Goal: Transaction & Acquisition: Book appointment/travel/reservation

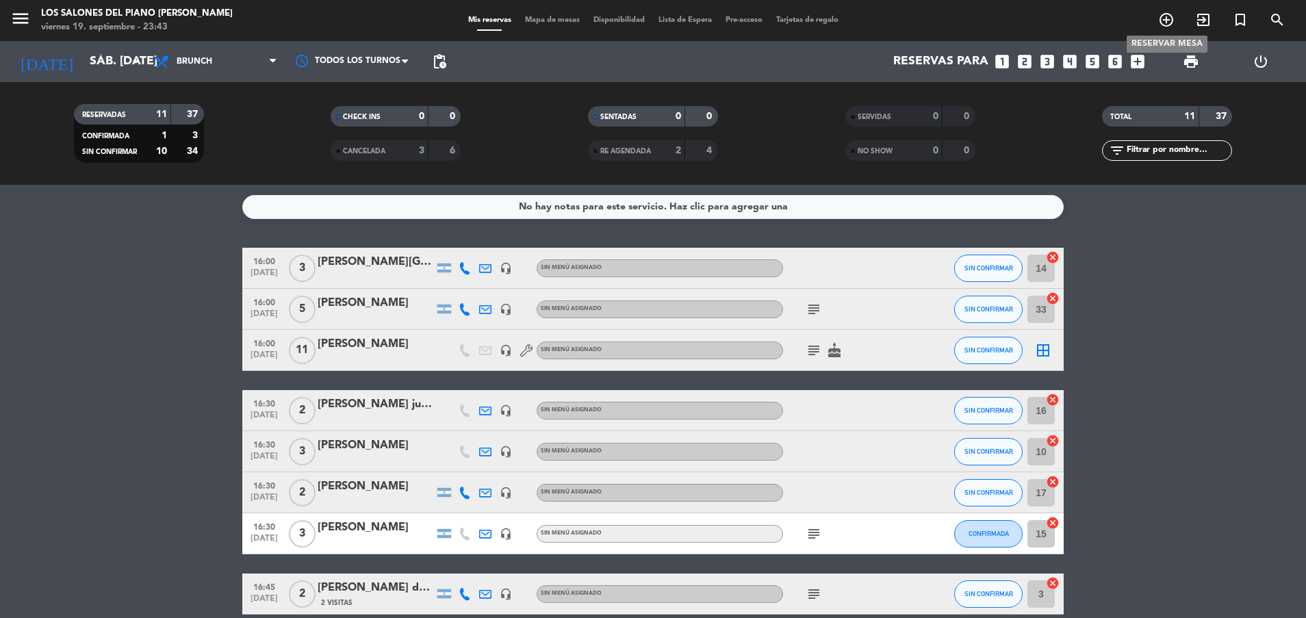
click at [1173, 26] on icon "add_circle_outline" at bounding box center [1166, 20] width 16 height 16
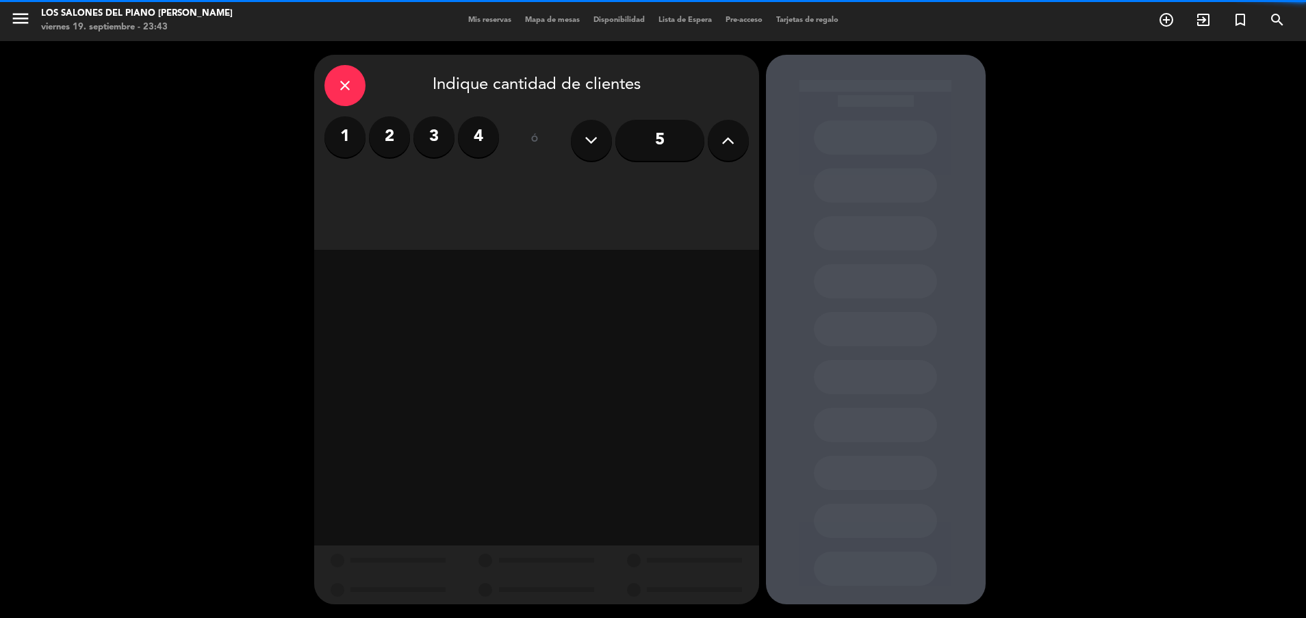
click at [477, 140] on label "4" at bounding box center [478, 136] width 41 height 41
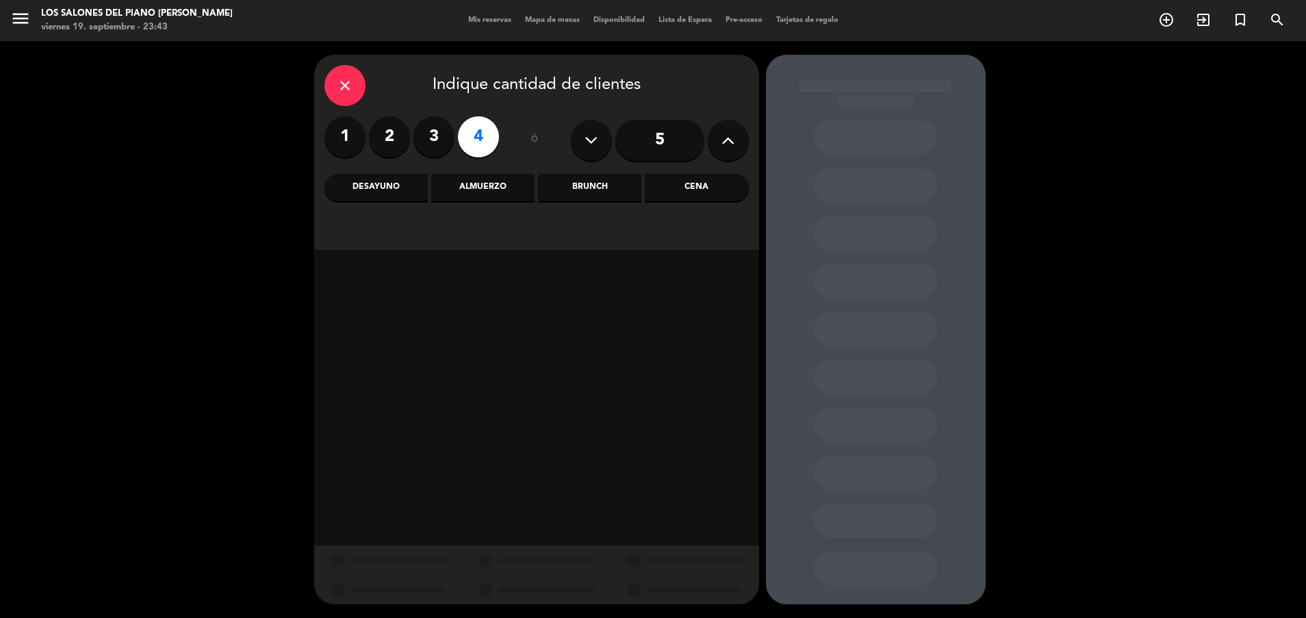
click at [725, 187] on div "Cena" at bounding box center [696, 187] width 103 height 27
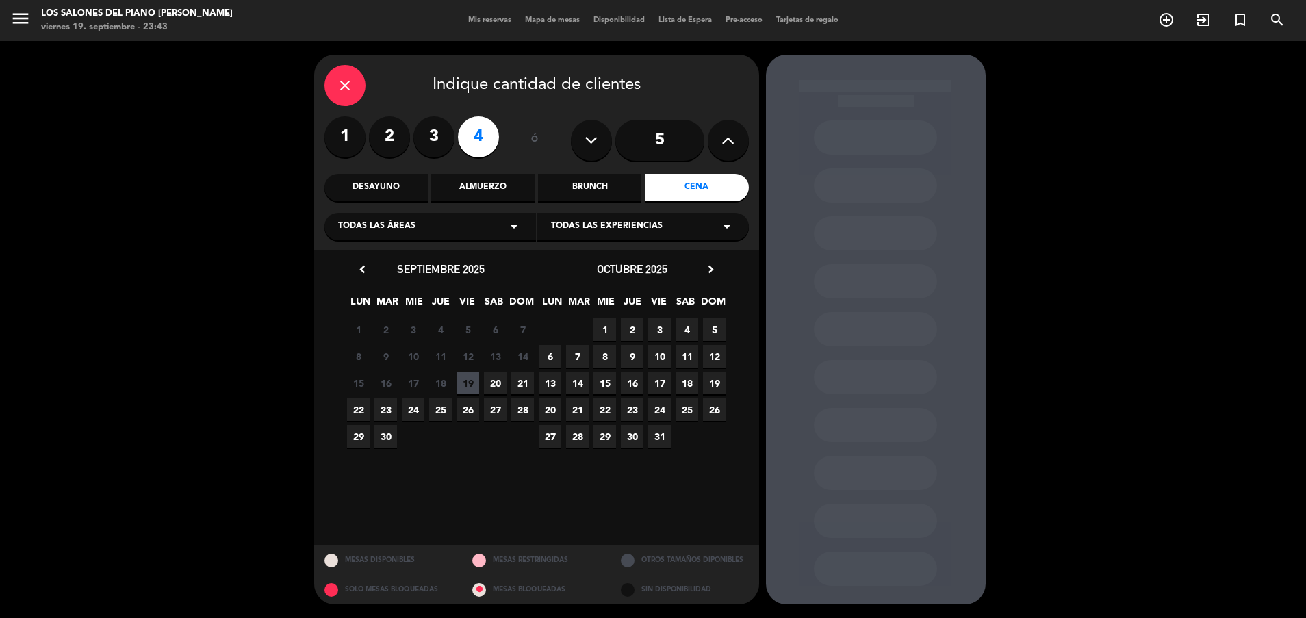
click at [497, 380] on span "20" at bounding box center [495, 383] width 23 height 23
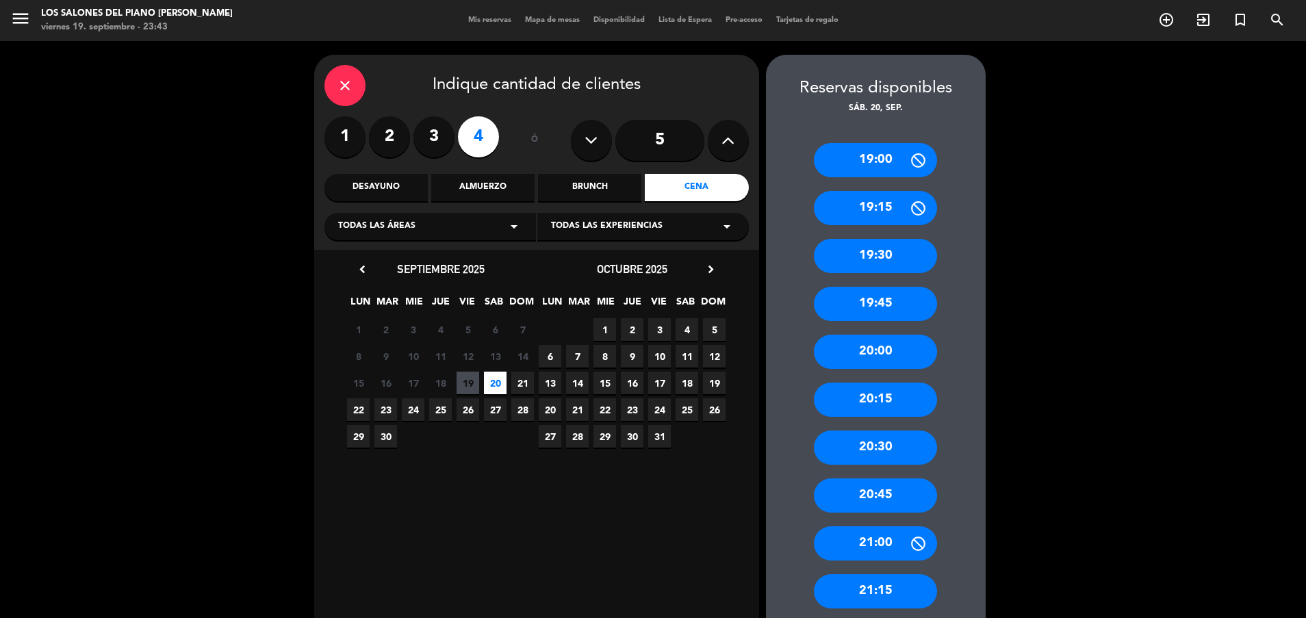
click at [881, 260] on div "19:30" at bounding box center [875, 256] width 123 height 34
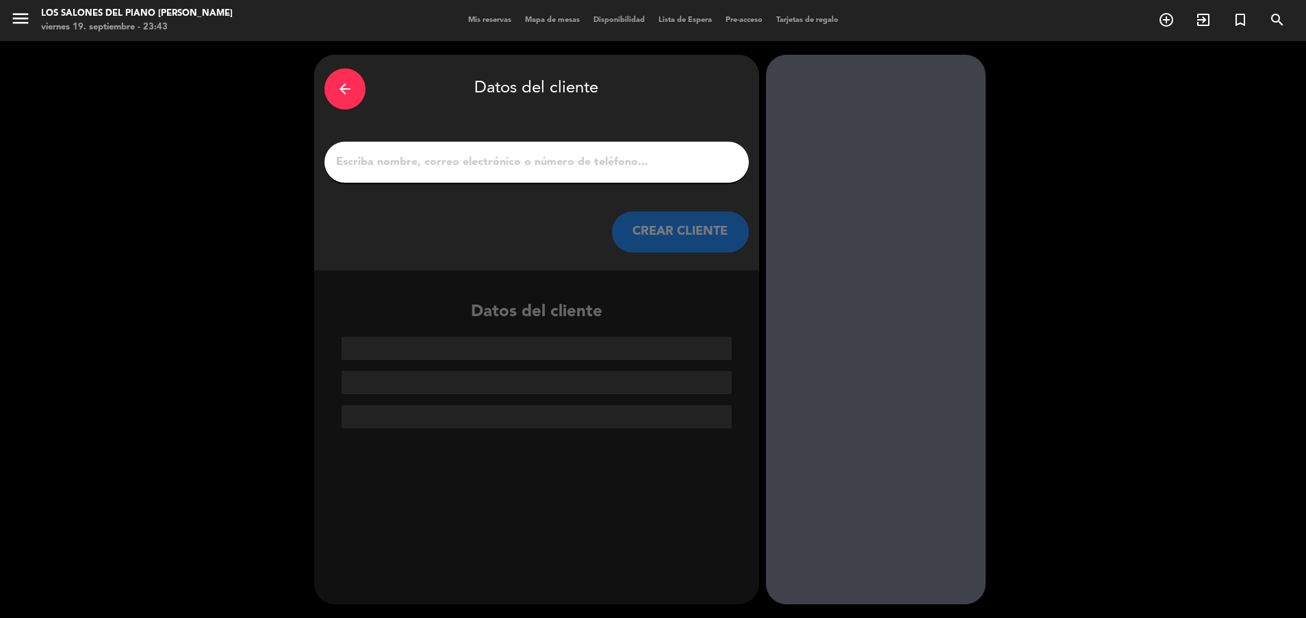
drag, startPoint x: 543, startPoint y: 145, endPoint x: 532, endPoint y: 169, distance: 26.1
click at [532, 169] on div at bounding box center [536, 162] width 424 height 41
click at [532, 169] on input "1" at bounding box center [537, 162] width 404 height 19
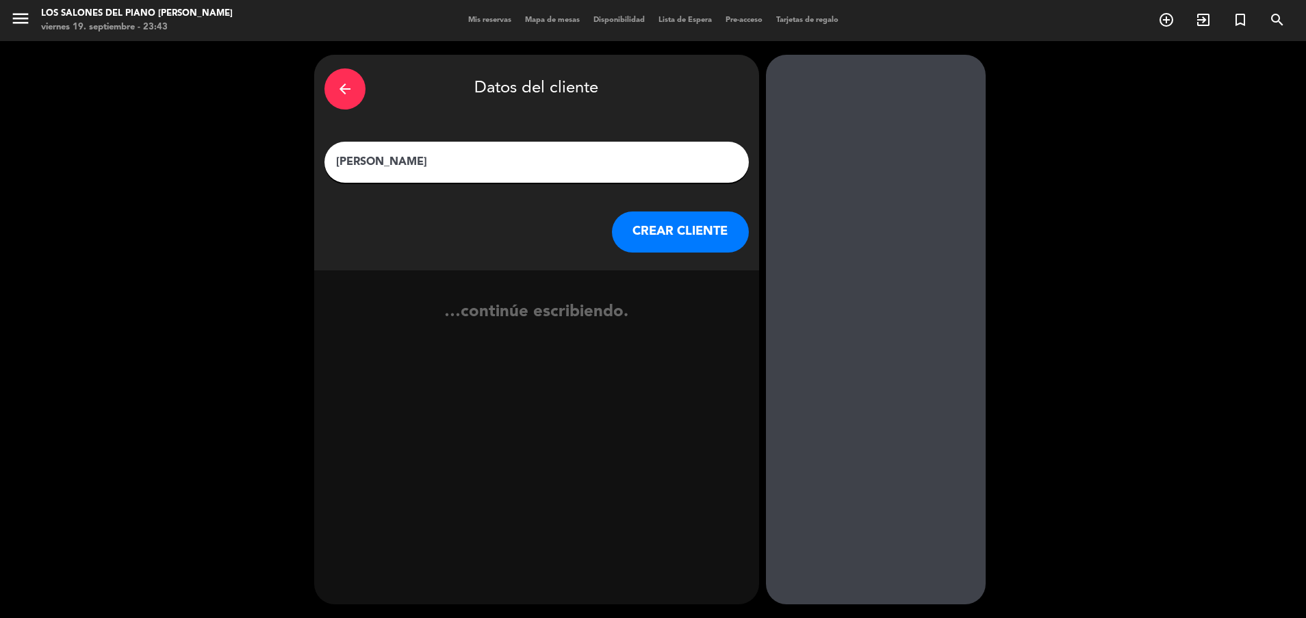
type input "[PERSON_NAME]"
click at [652, 246] on button "CREAR CLIENTE" at bounding box center [680, 231] width 137 height 41
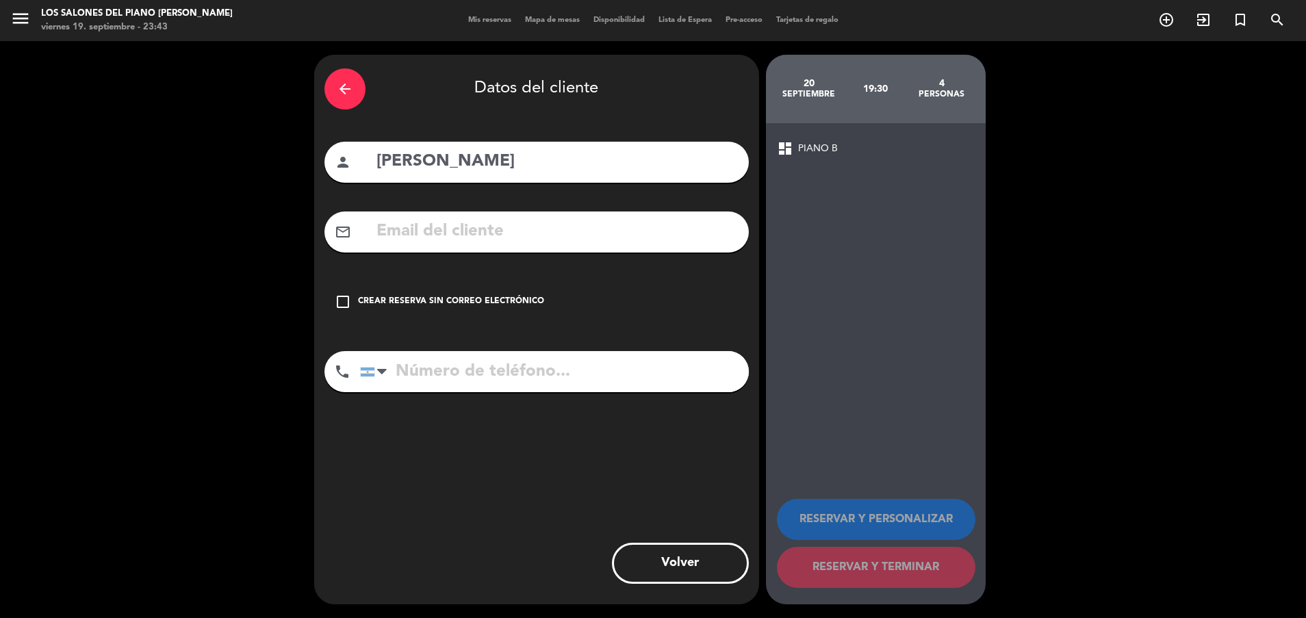
click at [456, 233] on input "text" at bounding box center [556, 232] width 363 height 28
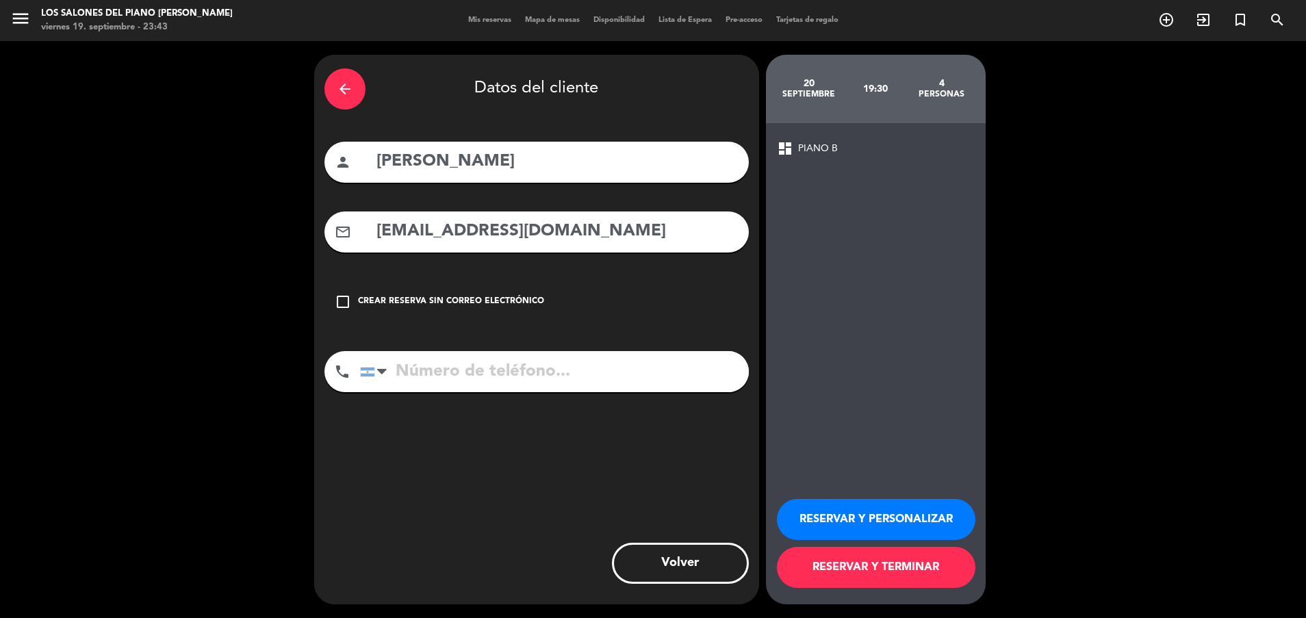
type input "[EMAIL_ADDRESS][DOMAIN_NAME]"
click at [931, 520] on button "RESERVAR Y PERSONALIZAR" at bounding box center [876, 519] width 198 height 41
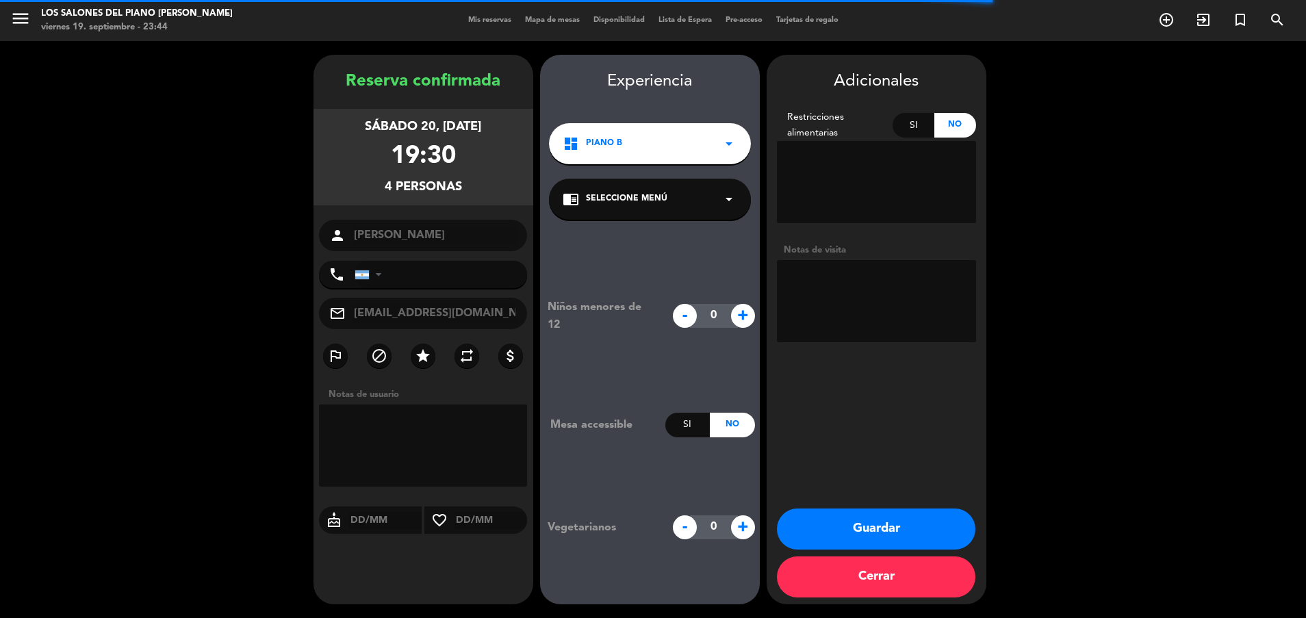
click at [925, 284] on textarea at bounding box center [876, 301] width 199 height 82
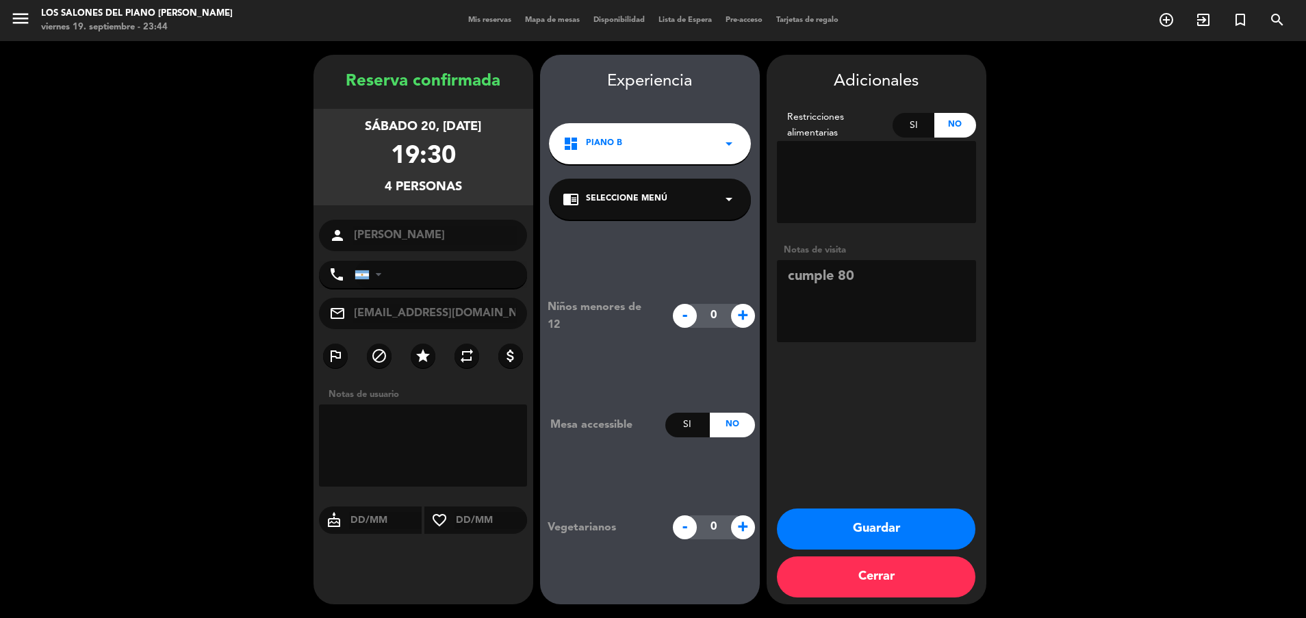
type textarea "cumple 80"
click at [894, 529] on button "Guardar" at bounding box center [876, 528] width 198 height 41
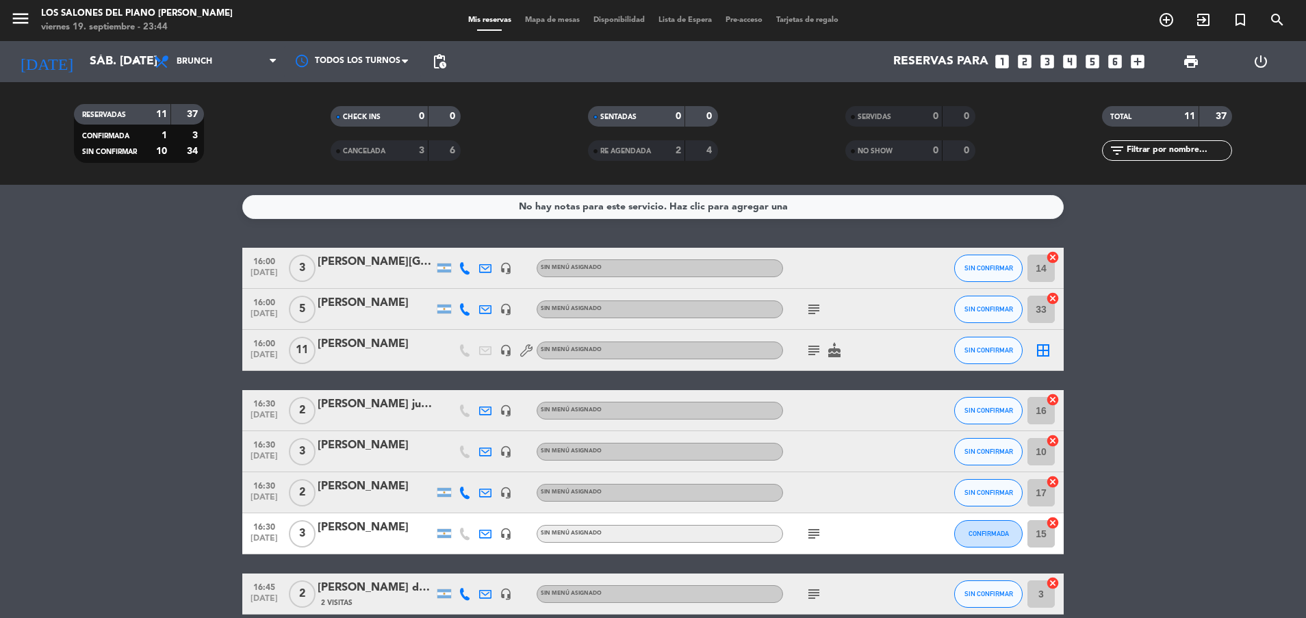
click at [387, 355] on div at bounding box center [376, 359] width 116 height 11
